Goal: Task Accomplishment & Management: Use online tool/utility

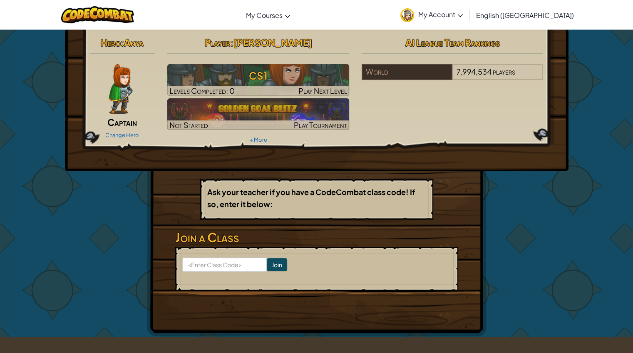
click at [127, 132] on link "Change Hero" at bounding box center [122, 135] width 34 height 7
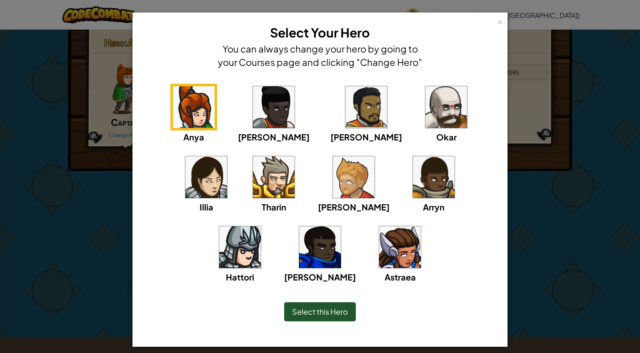
click at [253, 186] on img at bounding box center [274, 177] width 42 height 42
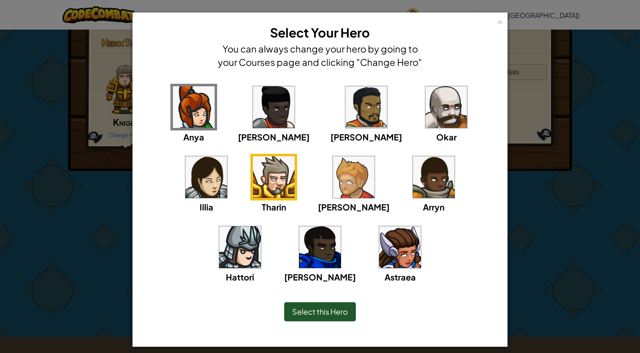
click at [305, 310] on span "Select this Hero" at bounding box center [320, 311] width 56 height 10
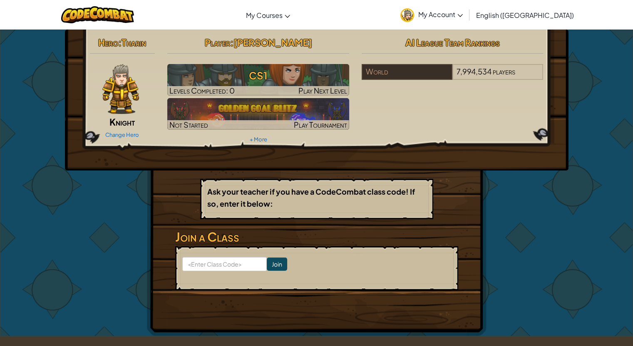
click at [219, 72] on h3 "CS1" at bounding box center [258, 75] width 182 height 19
